Goal: Information Seeking & Learning: Learn about a topic

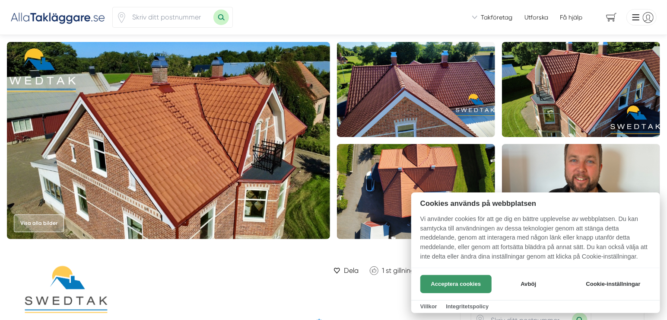
click at [476, 285] on button "Acceptera cookies" at bounding box center [455, 284] width 71 height 18
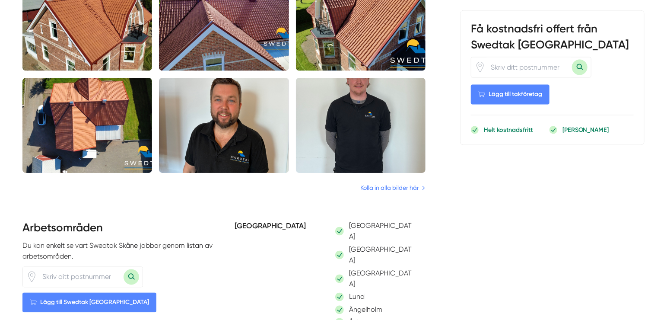
scroll to position [768, 0]
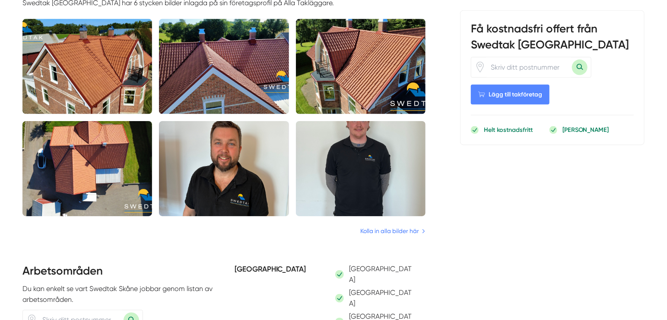
click at [230, 161] on img at bounding box center [224, 168] width 130 height 95
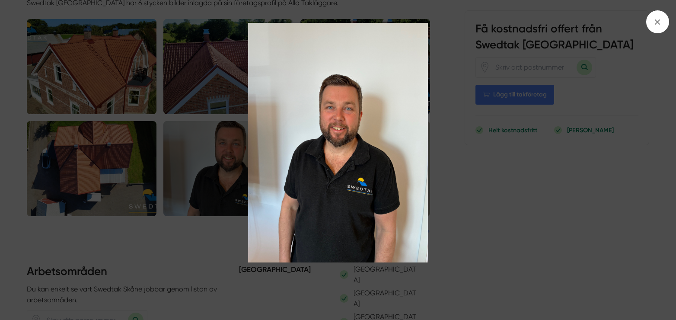
click at [498, 174] on img at bounding box center [338, 142] width 507 height 239
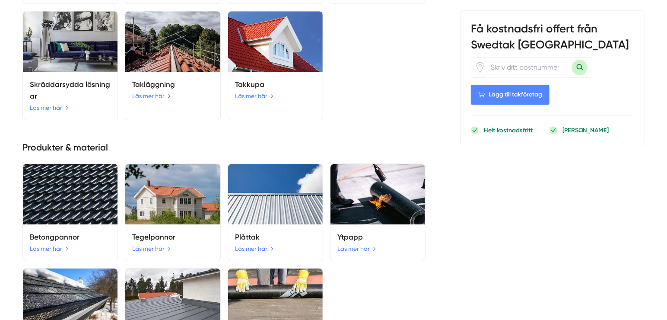
scroll to position [1536, 0]
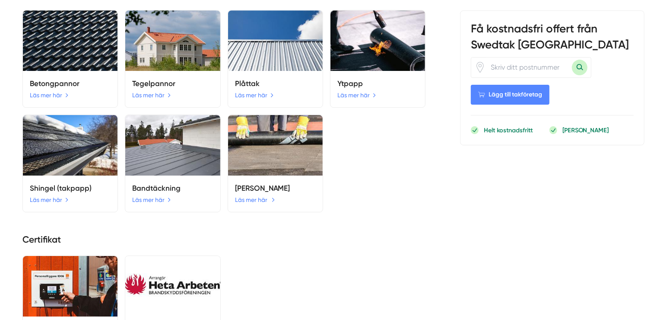
click at [257, 195] on link "Läs mer här" at bounding box center [255, 200] width 40 height 10
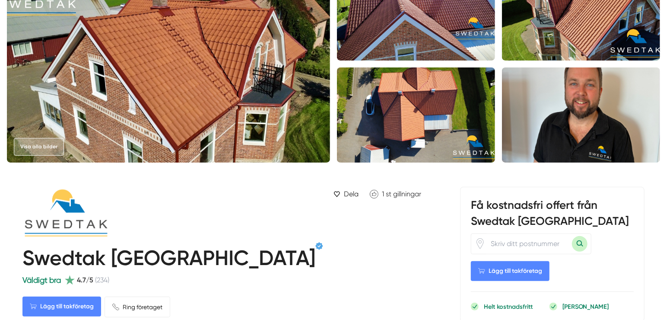
scroll to position [0, 0]
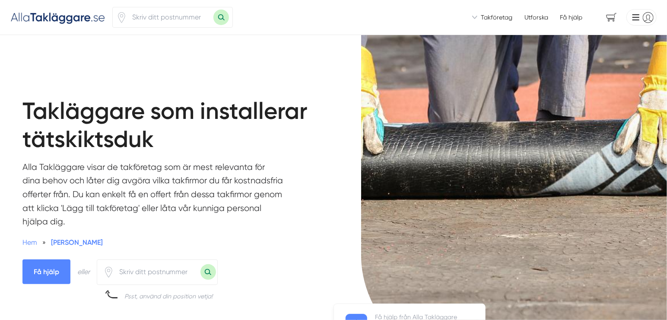
click at [70, 242] on span "[PERSON_NAME]" at bounding box center [77, 242] width 52 height 8
